Goal: Task Accomplishment & Management: Use online tool/utility

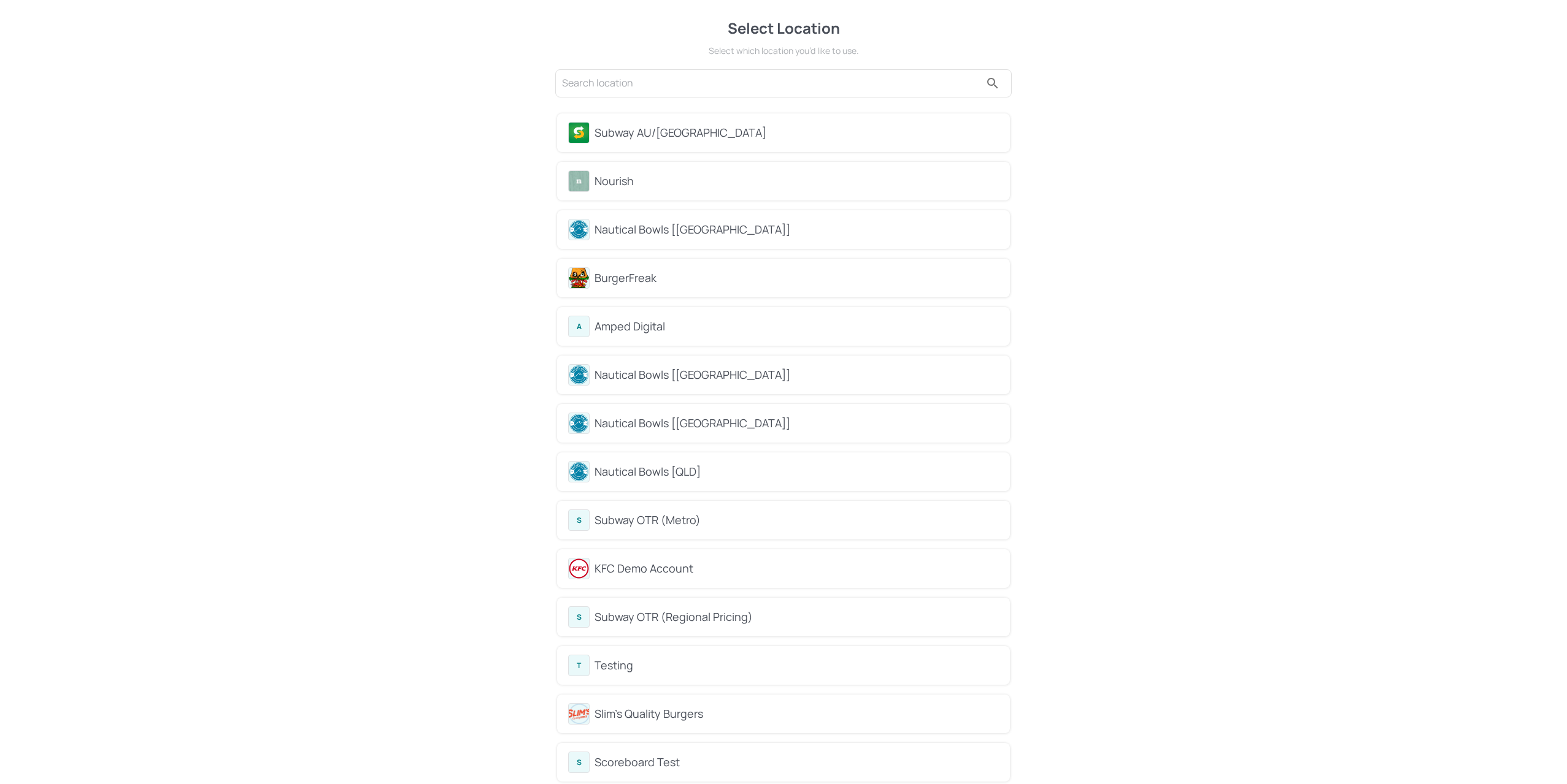
click at [619, 174] on div "Nourish" at bounding box center [796, 182] width 404 height 17
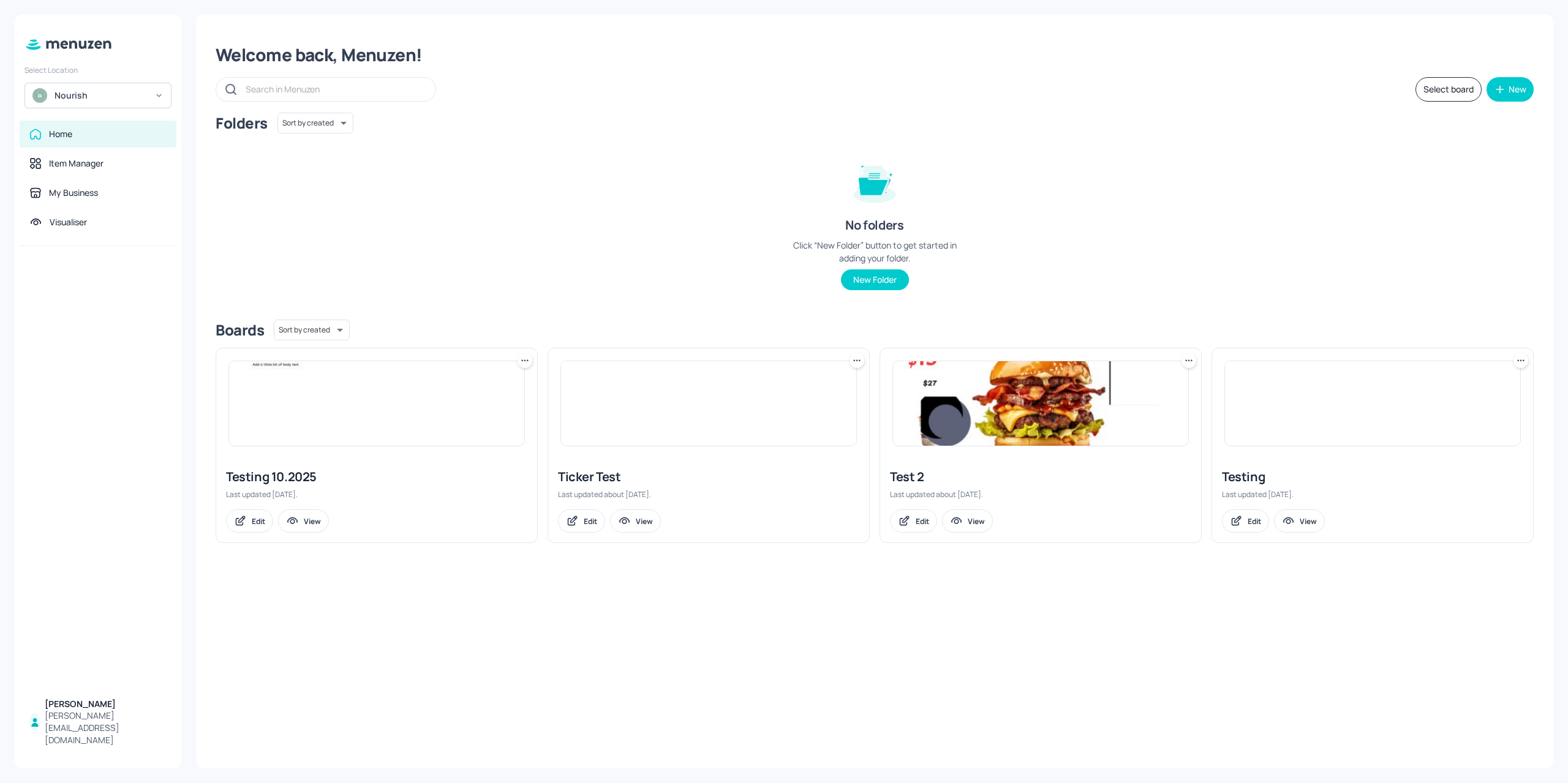
drag, startPoint x: 313, startPoint y: 448, endPoint x: 309, endPoint y: 437, distance: 11.7
click at [312, 448] on div at bounding box center [376, 403] width 321 height 110
click at [301, 420] on img at bounding box center [377, 403] width 295 height 84
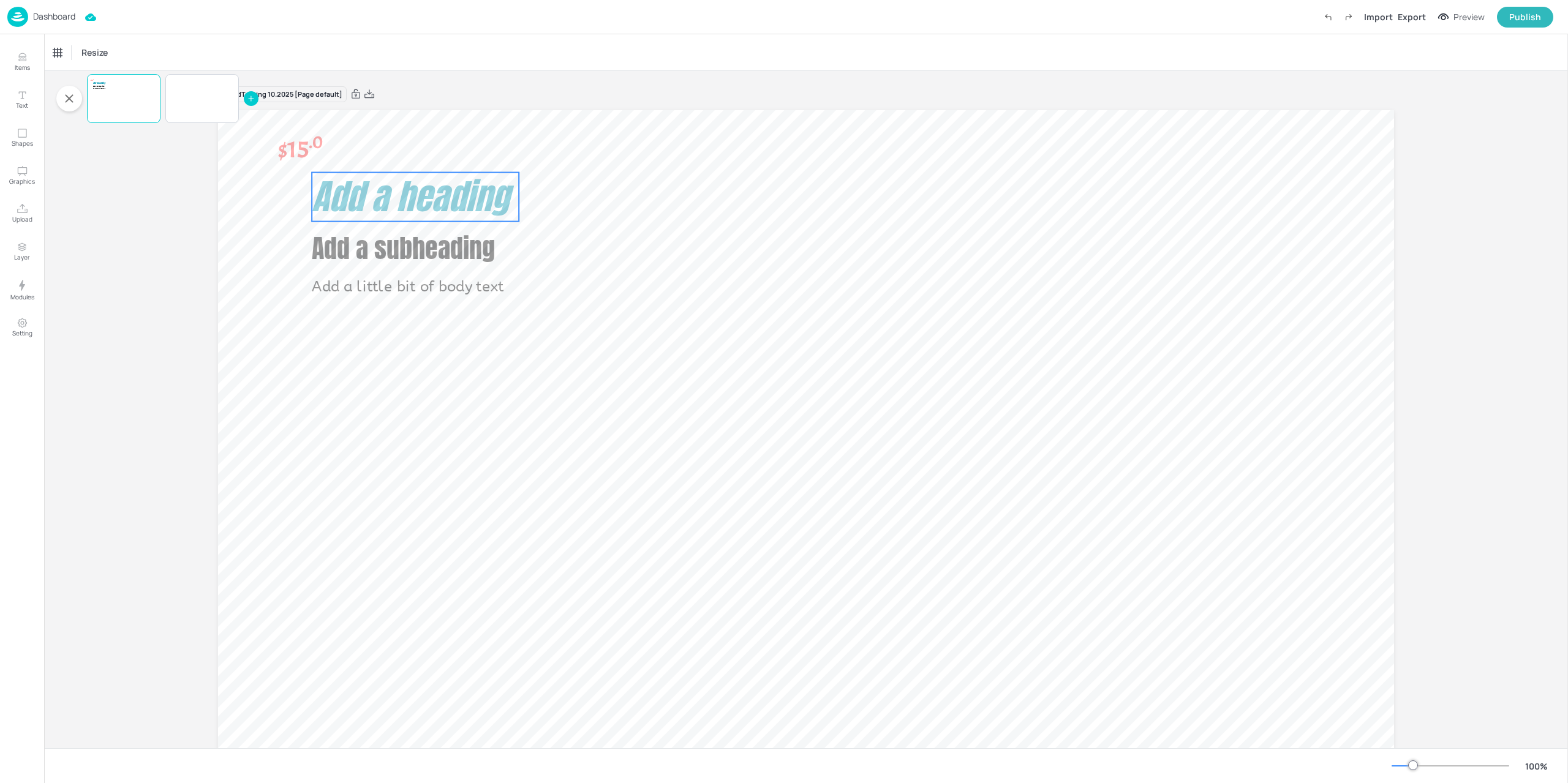
click at [448, 210] on span "Add a heading" at bounding box center [410, 196] width 197 height 52
click at [438, 241] on span "Add a subheading" at bounding box center [403, 249] width 183 height 39
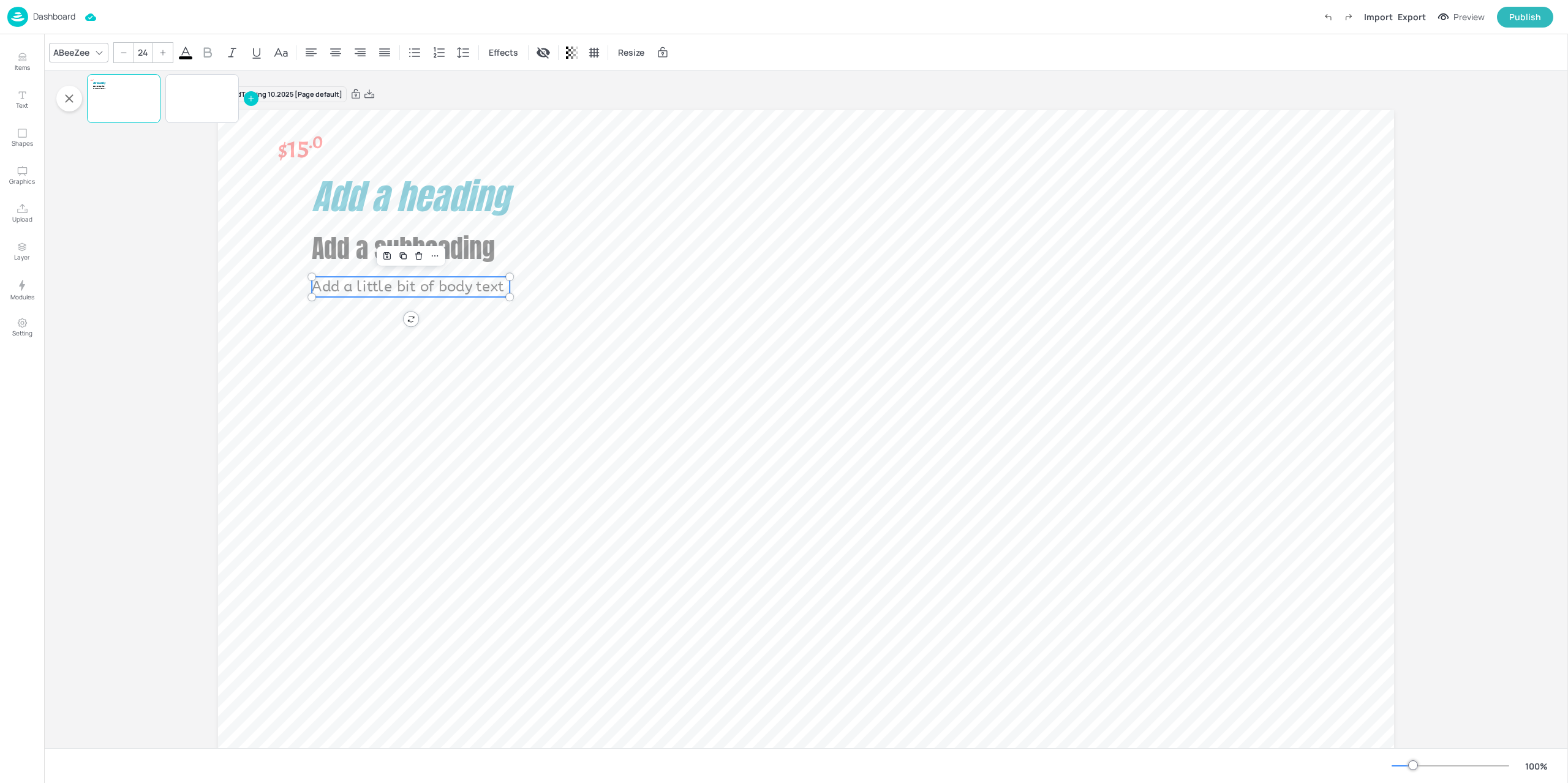
click at [432, 286] on span "Add a little bit of body text" at bounding box center [407, 287] width 192 height 17
type input "57"
click at [458, 197] on span "Add a heading" at bounding box center [410, 196] width 197 height 52
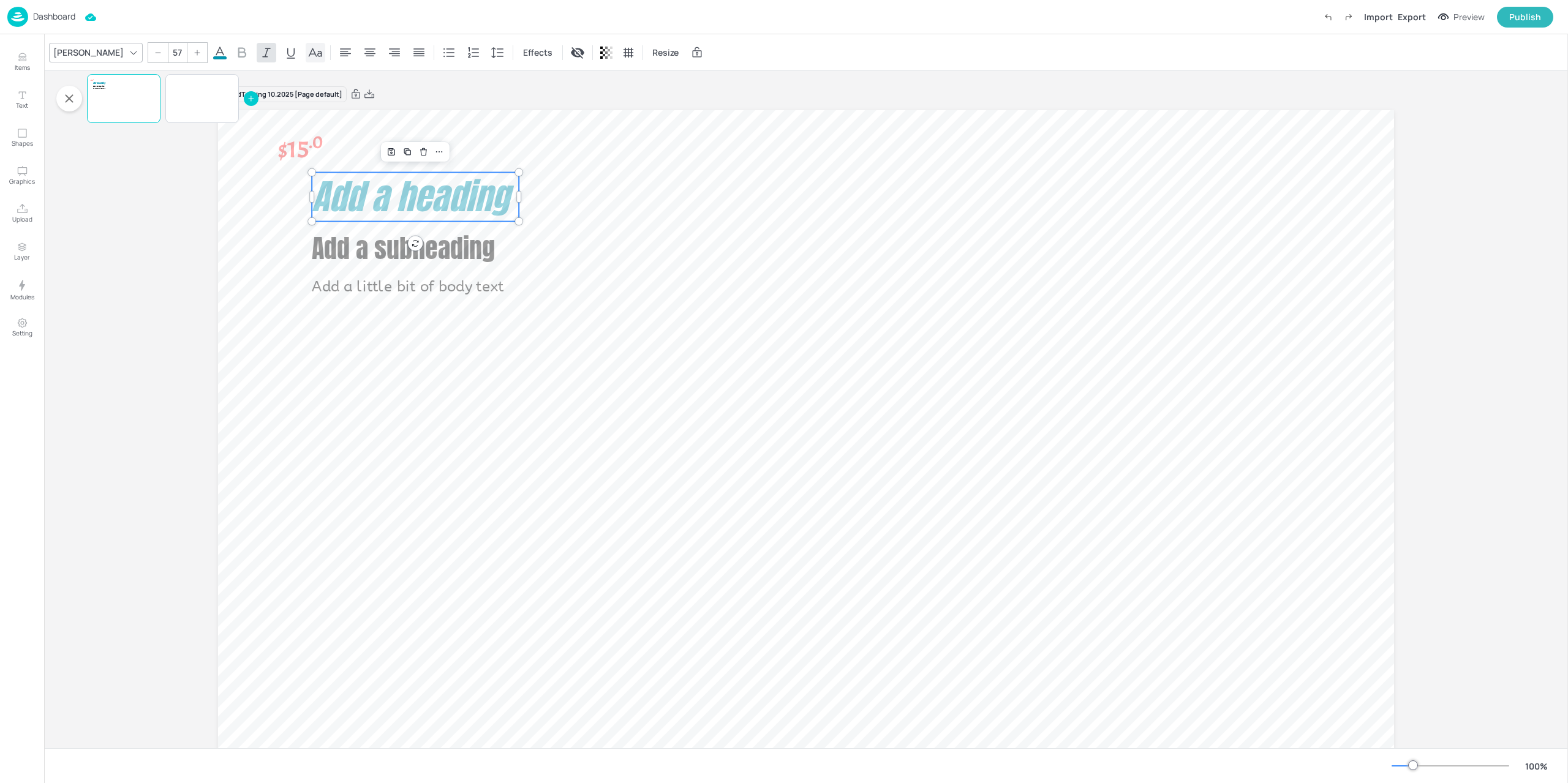
click at [309, 53] on icon at bounding box center [315, 52] width 14 height 8
click at [34, 133] on button "Shapes" at bounding box center [22, 137] width 36 height 36
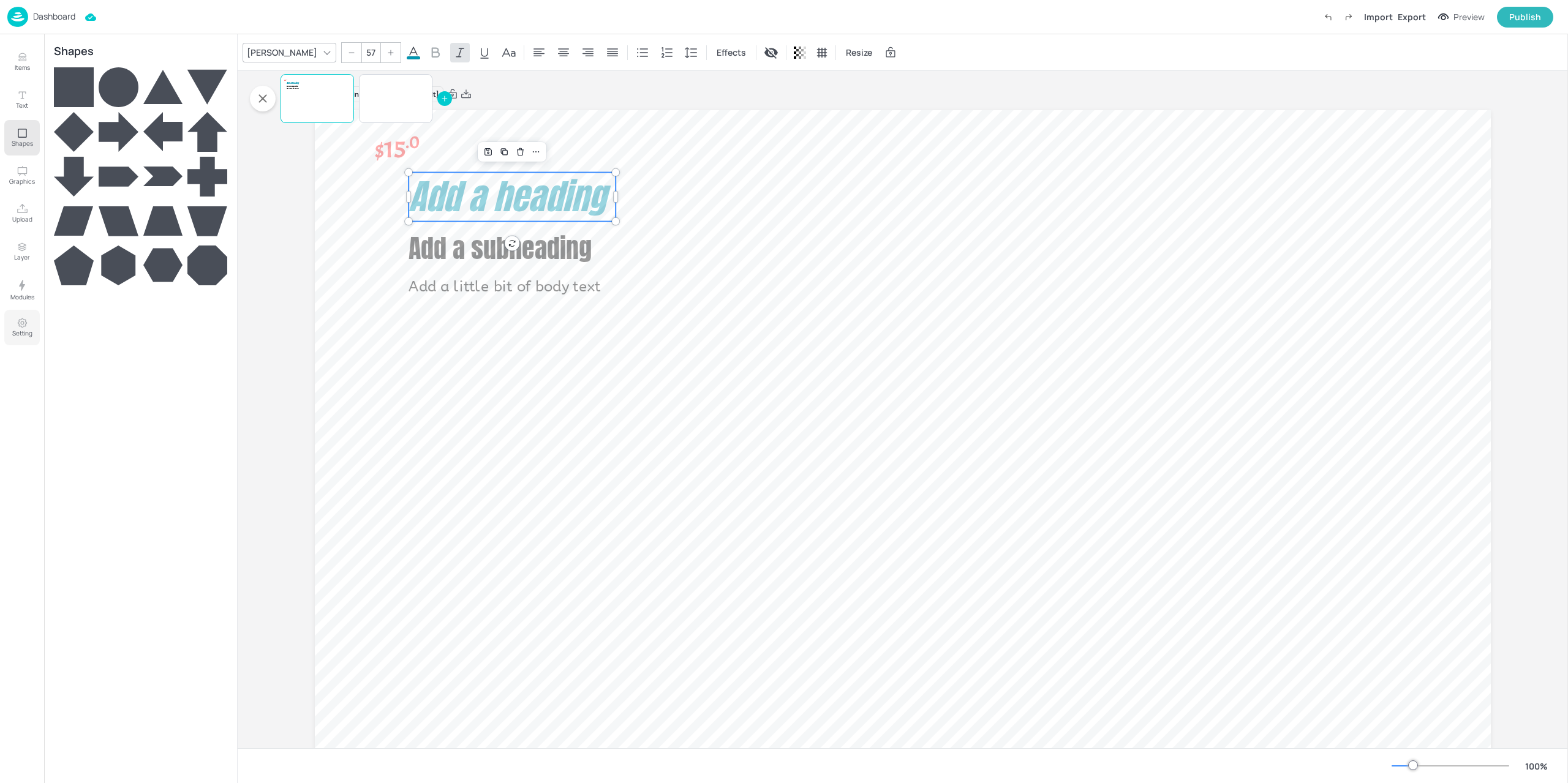
click at [15, 328] on button "Setting" at bounding box center [22, 327] width 36 height 36
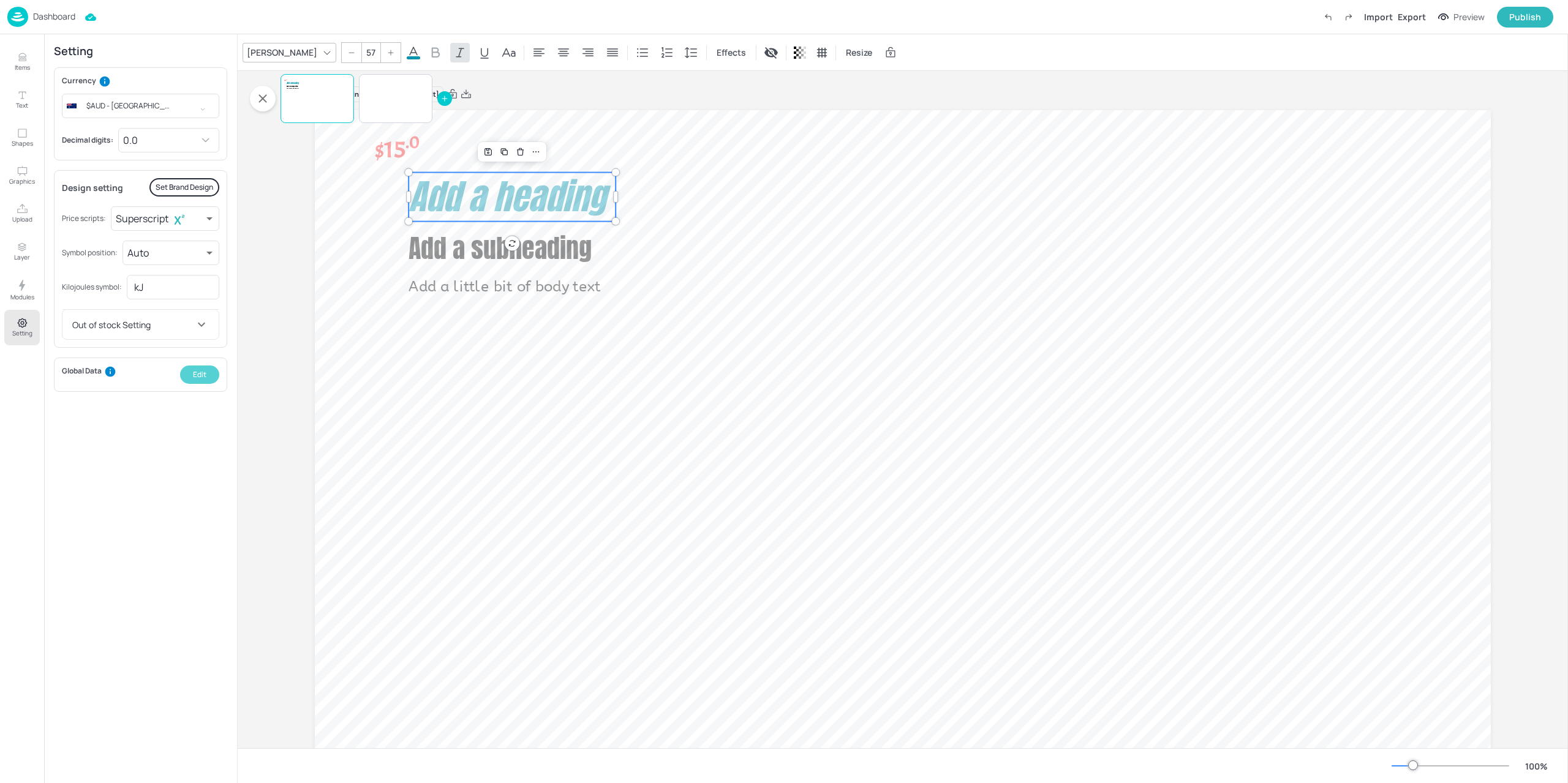
click at [209, 377] on button "Edit" at bounding box center [199, 375] width 40 height 18
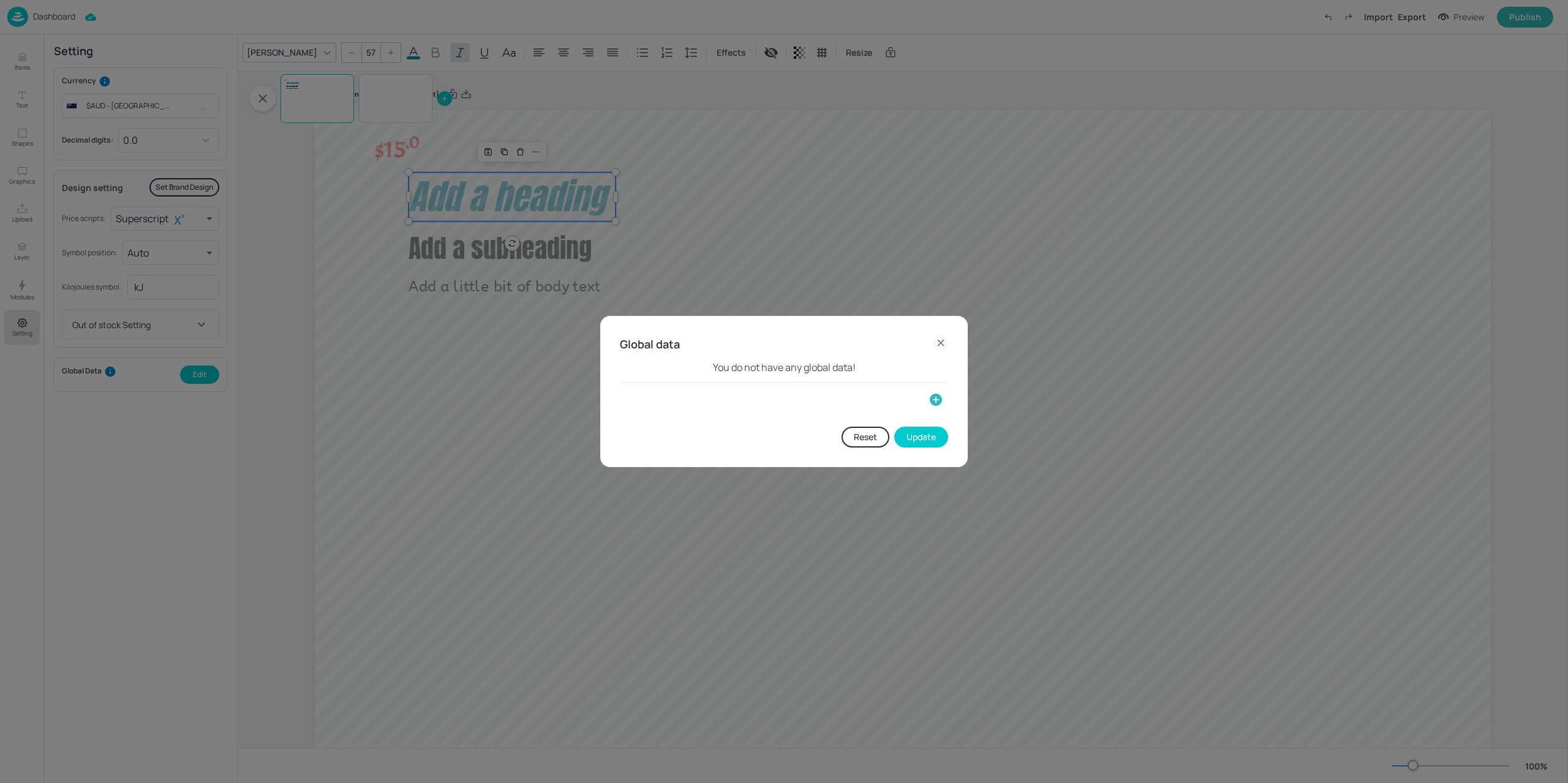
drag, startPoint x: 245, startPoint y: 247, endPoint x: 223, endPoint y: 256, distance: 23.8
click at [245, 247] on div "Global data You do not have any global data! Reset Update" at bounding box center [784, 391] width 1568 height 783
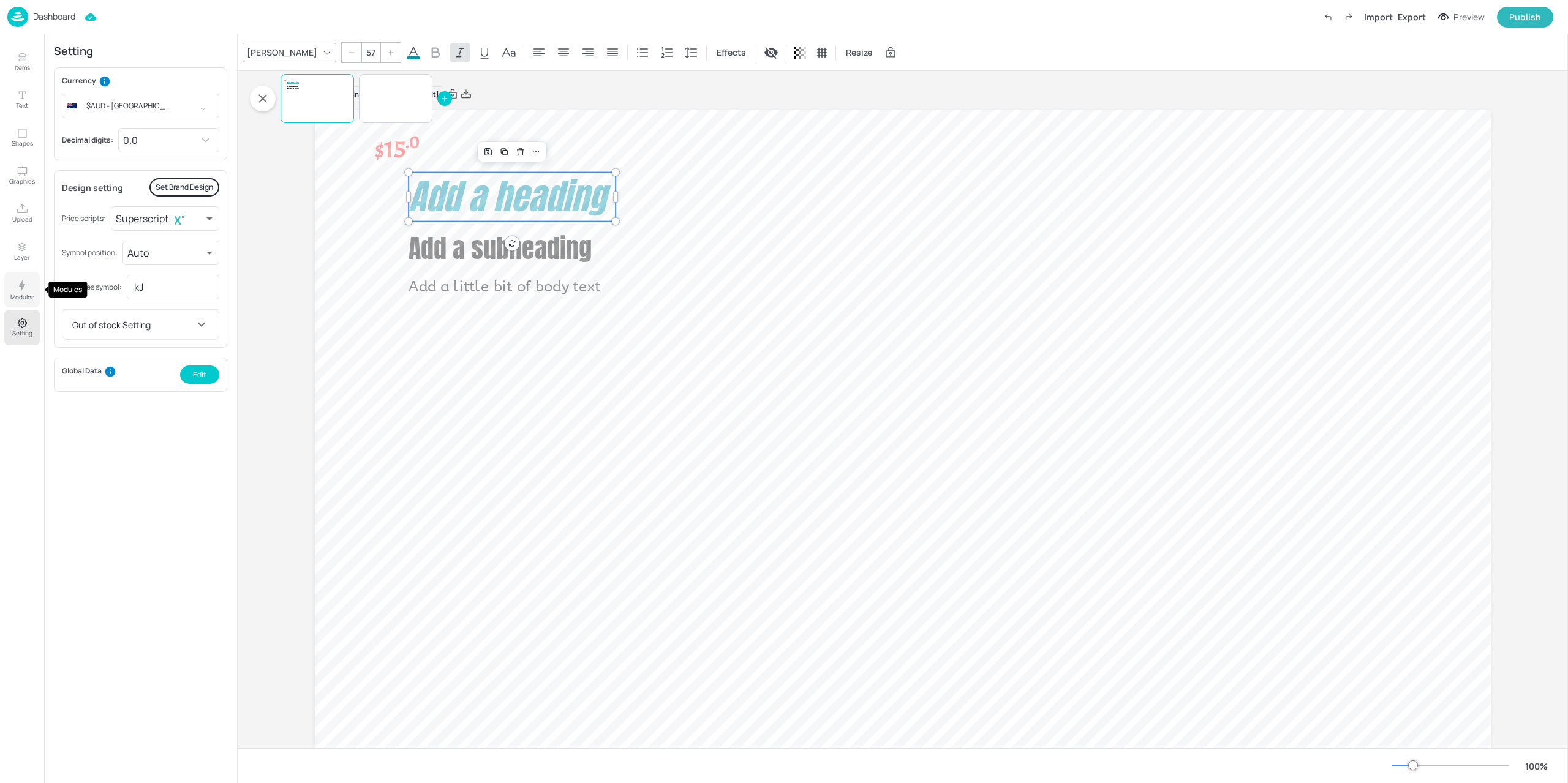
drag, startPoint x: 23, startPoint y: 298, endPoint x: 21, endPoint y: 291, distance: 7.3
click at [23, 297] on p "Modules" at bounding box center [22, 297] width 24 height 8
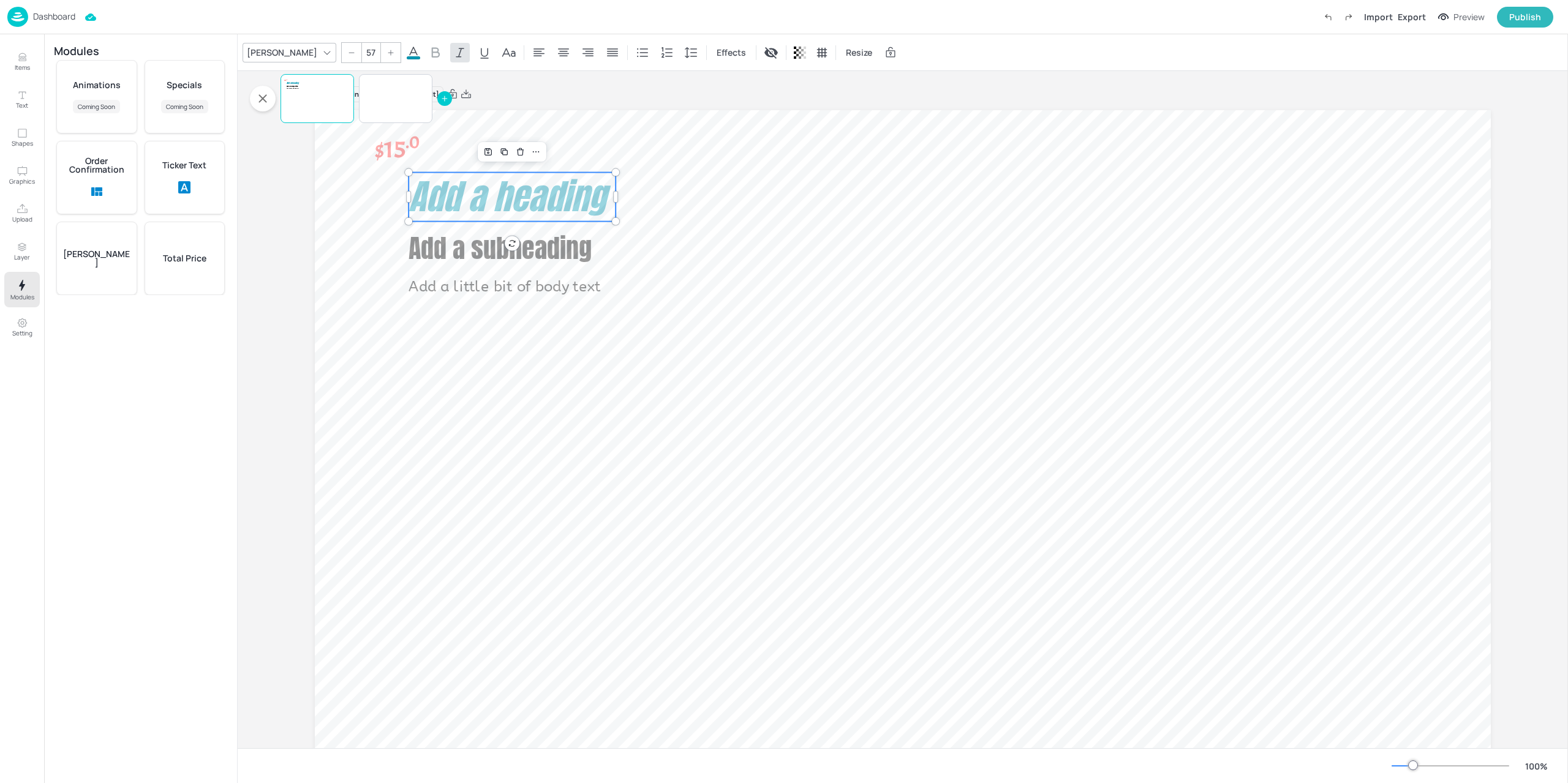
click at [170, 256] on p "Total Price" at bounding box center [185, 258] width 43 height 8
